Goal: Use online tool/utility: Utilize a website feature to perform a specific function

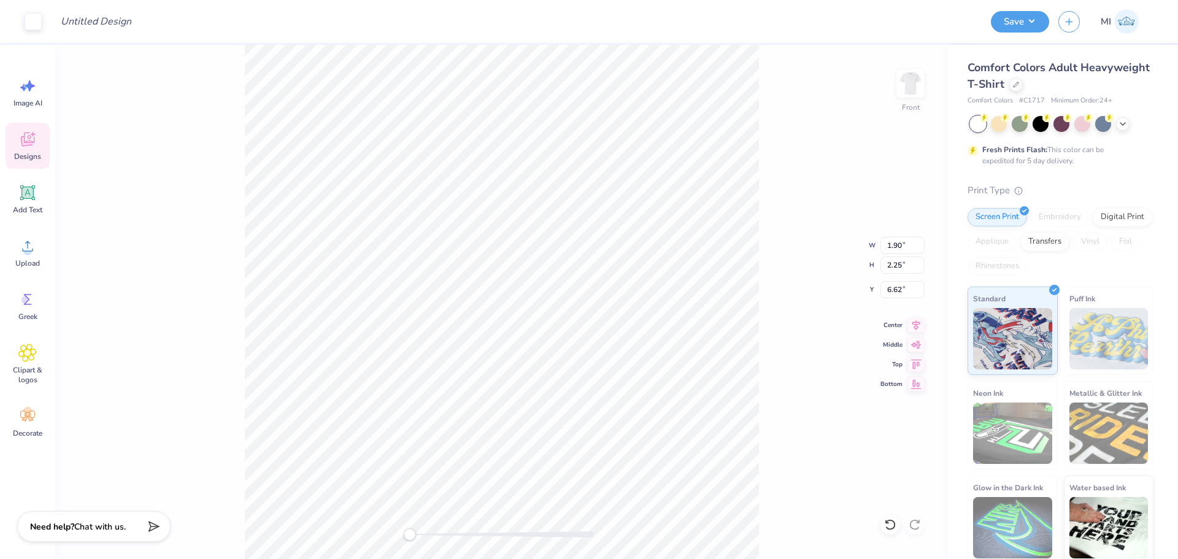
type input "1.90"
type input "2.25"
type input "6.62"
type input "5.81"
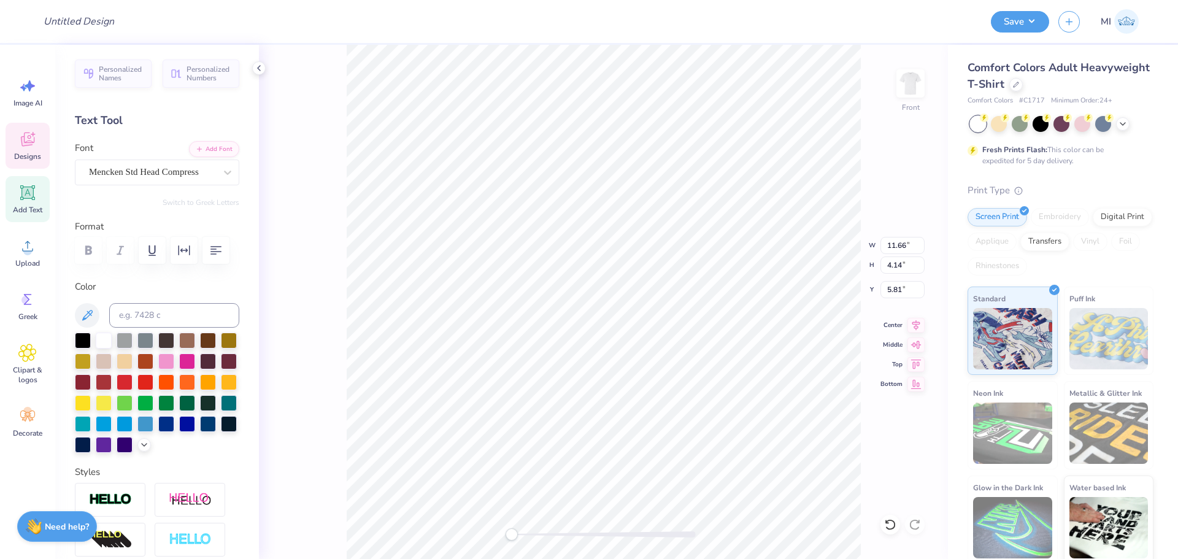
scroll to position [10, 2]
type input "0.74"
type input "0.65"
type input "11.66"
type input "4.14"
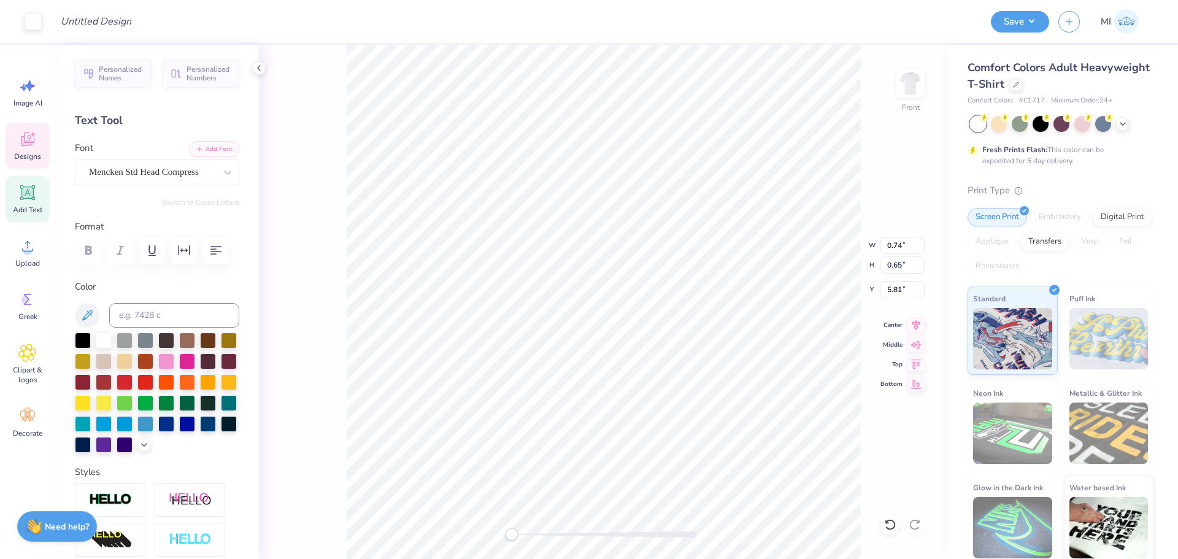
type input "3.79"
type input "11.83"
type input "1.75"
type input "1.09"
type input "7.93"
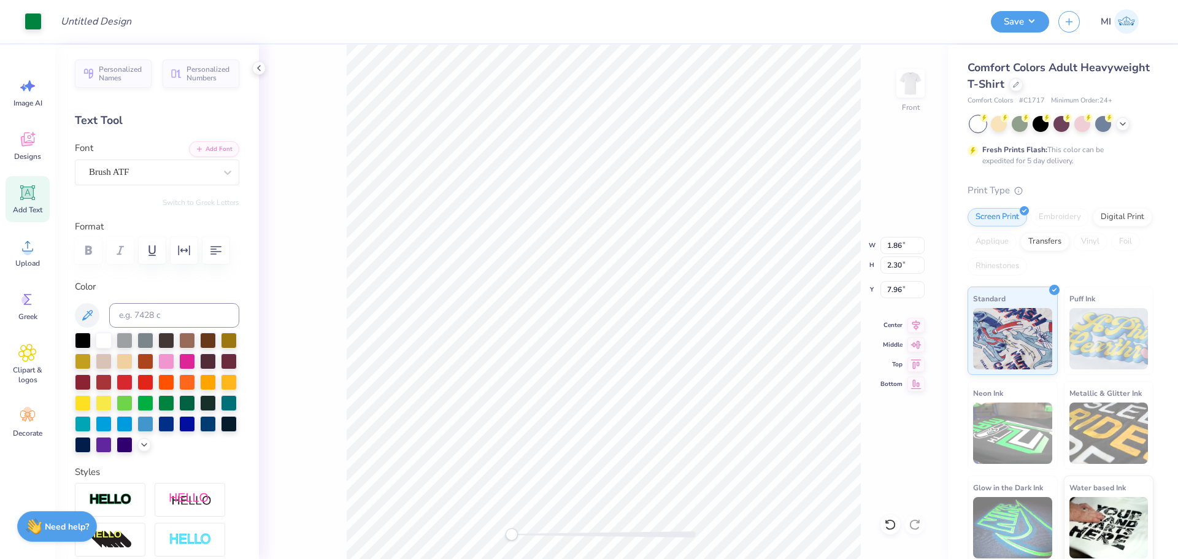
type input "7.96"
click at [906, 88] on img at bounding box center [910, 83] width 49 height 49
type input "1.03"
type input "2.73"
type input "3.37"
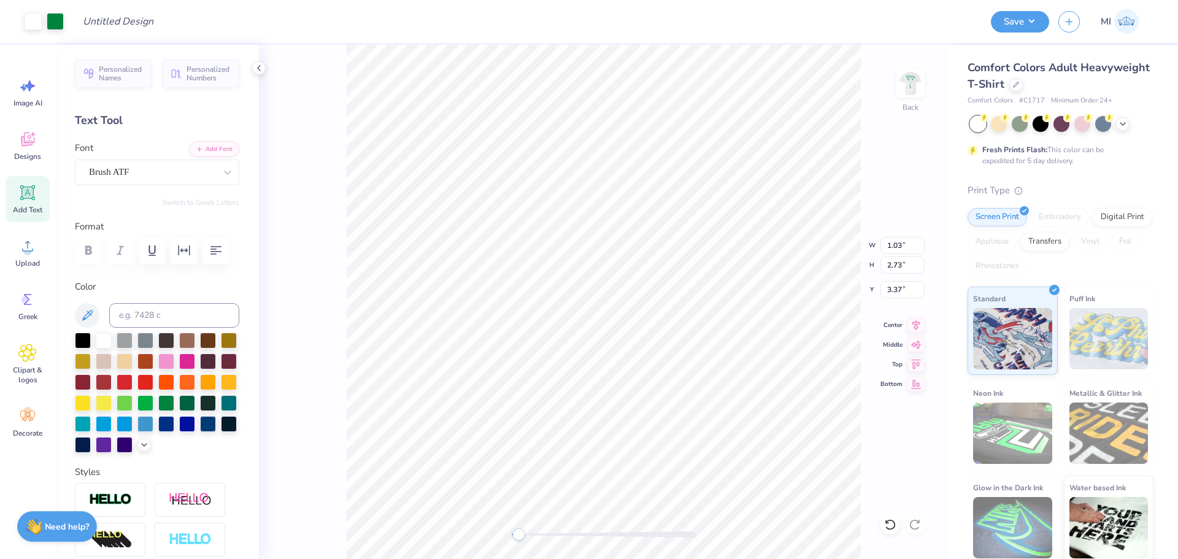
type input "2.30"
type input "4.69"
type input "3.28"
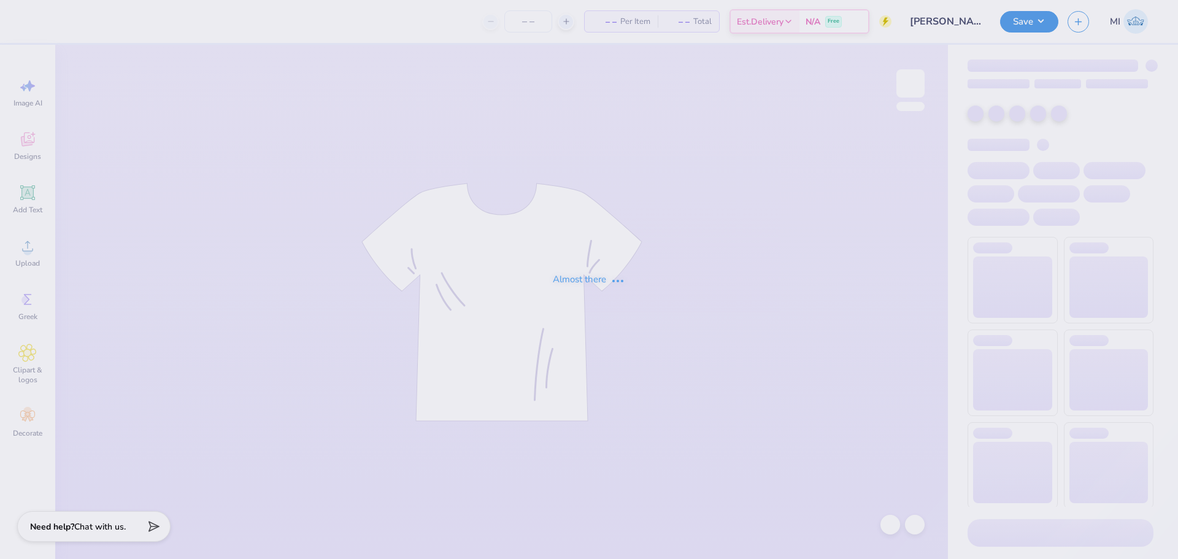
type input "Syd Bue : University of Wisconsin-Madison"
type input "24"
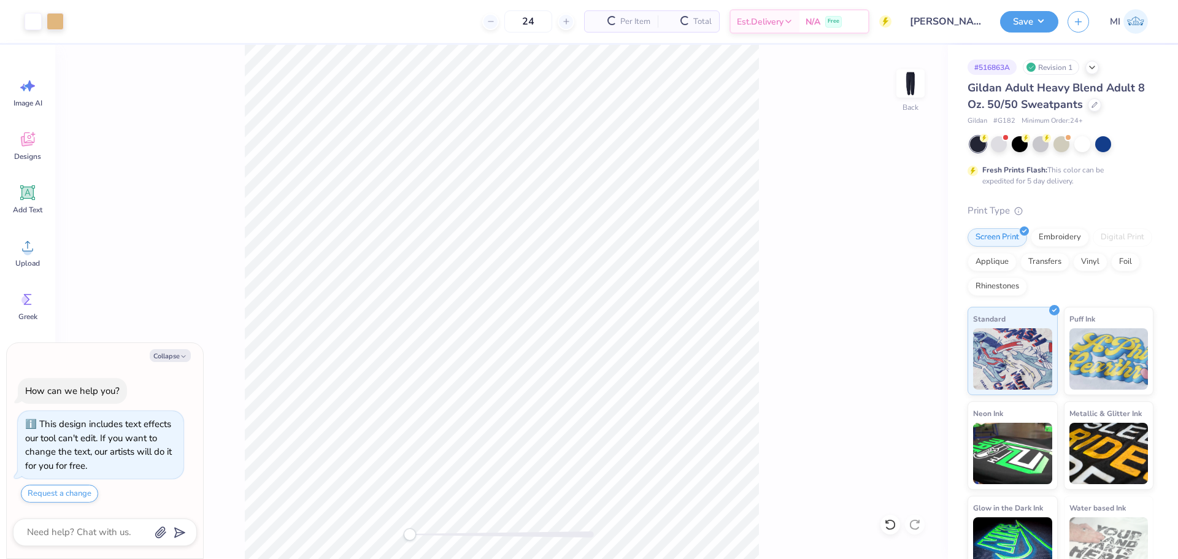
type textarea "x"
